Goal: Information Seeking & Learning: Learn about a topic

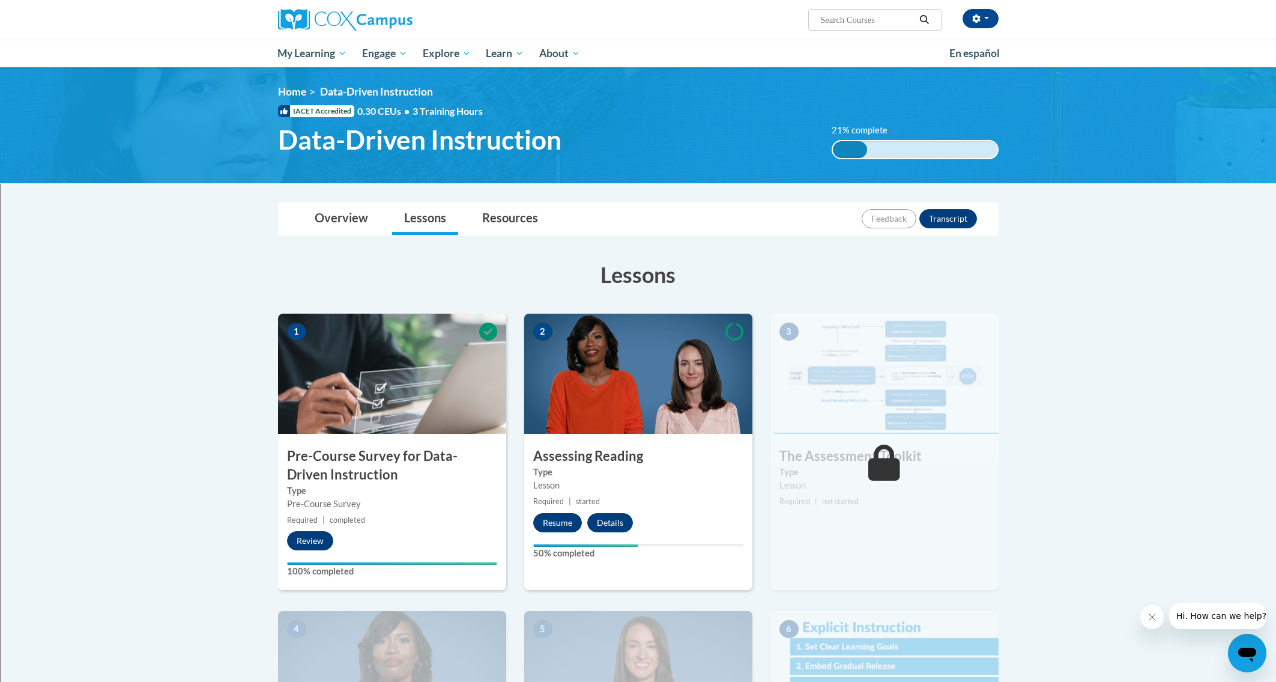
scroll to position [1, 0]
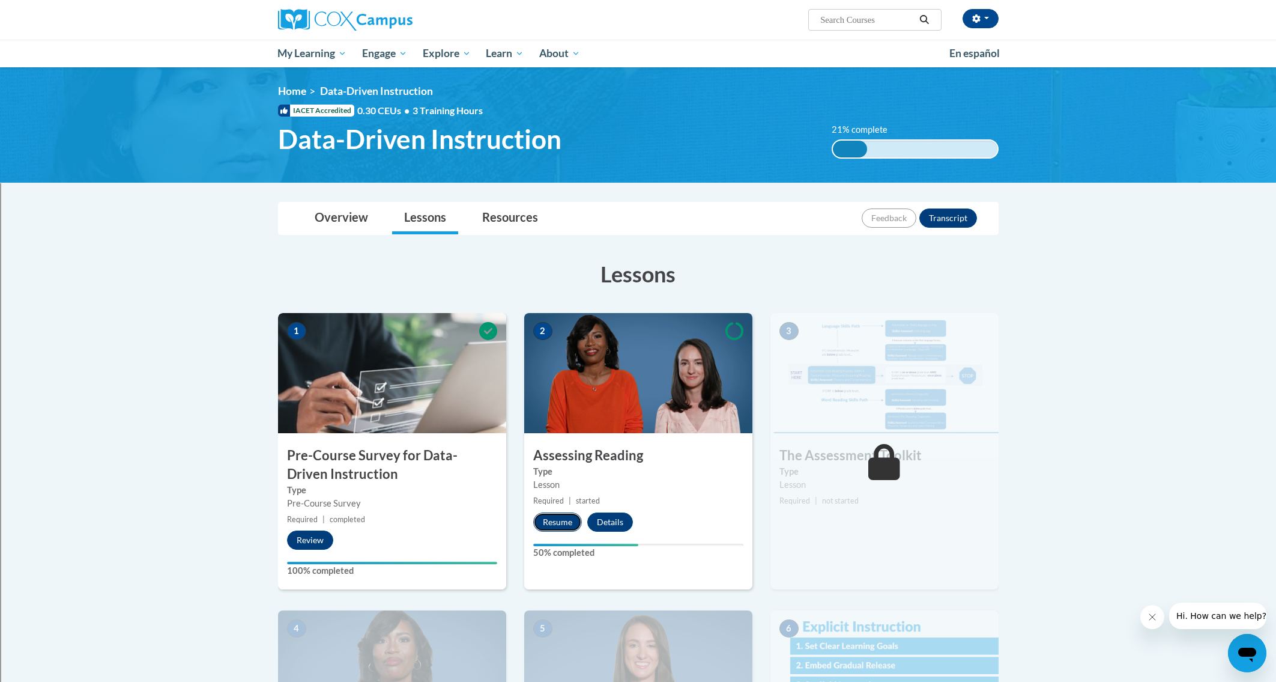
click at [559, 516] on button "Resume" at bounding box center [557, 521] width 49 height 19
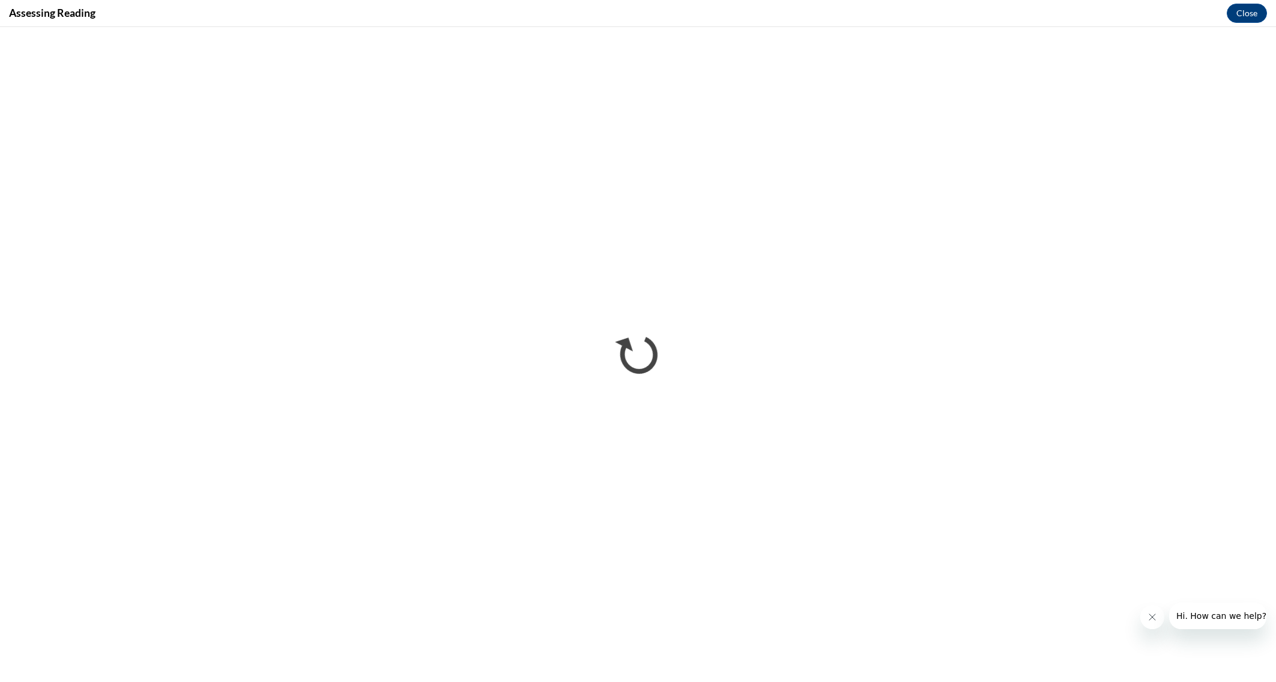
scroll to position [0, 0]
